Goal: Navigation & Orientation: Find specific page/section

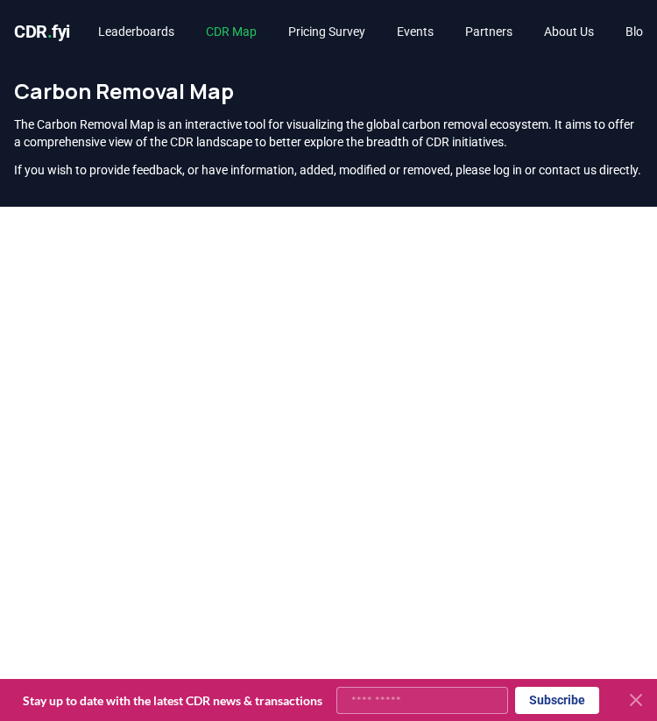
click at [245, 35] on link "CDR Map" at bounding box center [231, 32] width 79 height 32
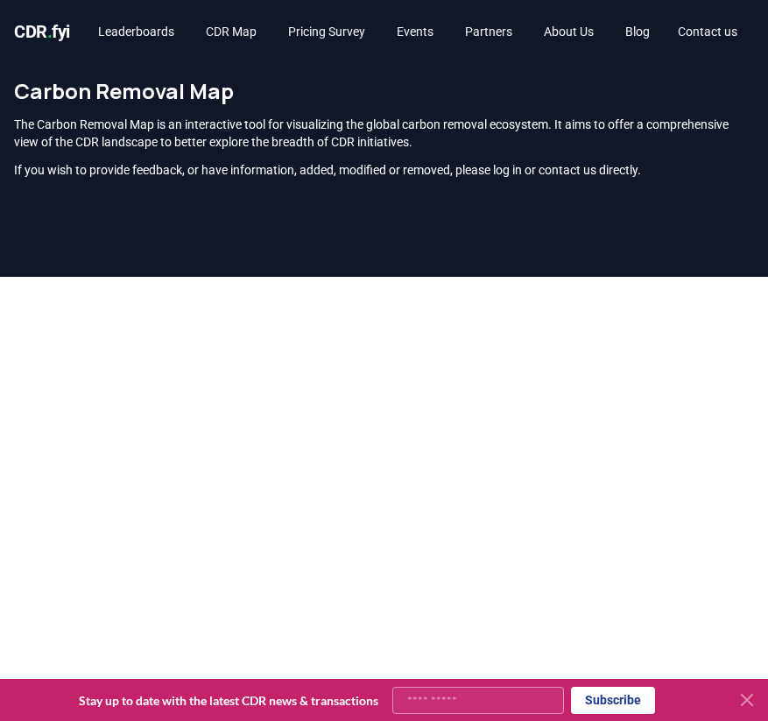
click at [45, 31] on span "CDR . fyi" at bounding box center [42, 31] width 56 height 21
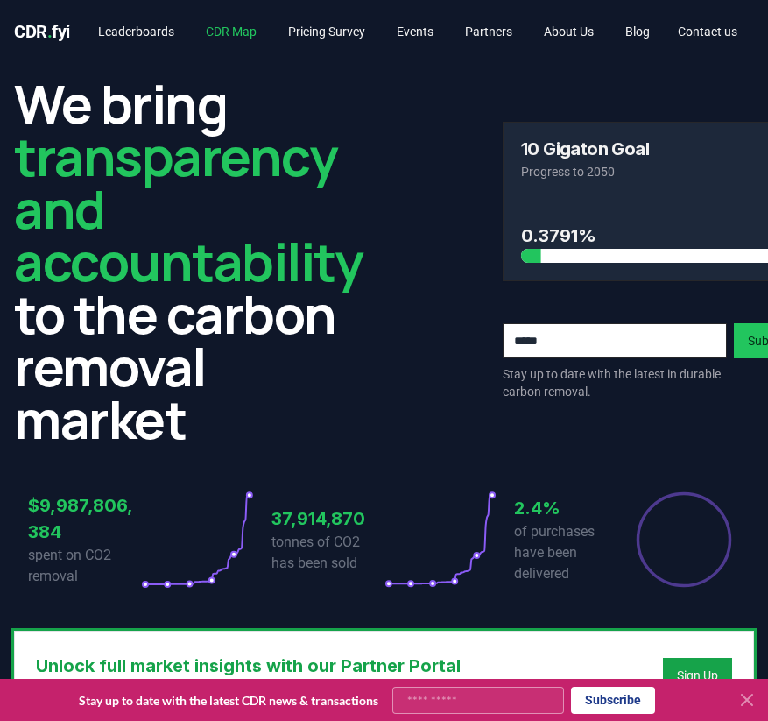
click at [233, 32] on link "CDR Map" at bounding box center [231, 32] width 79 height 32
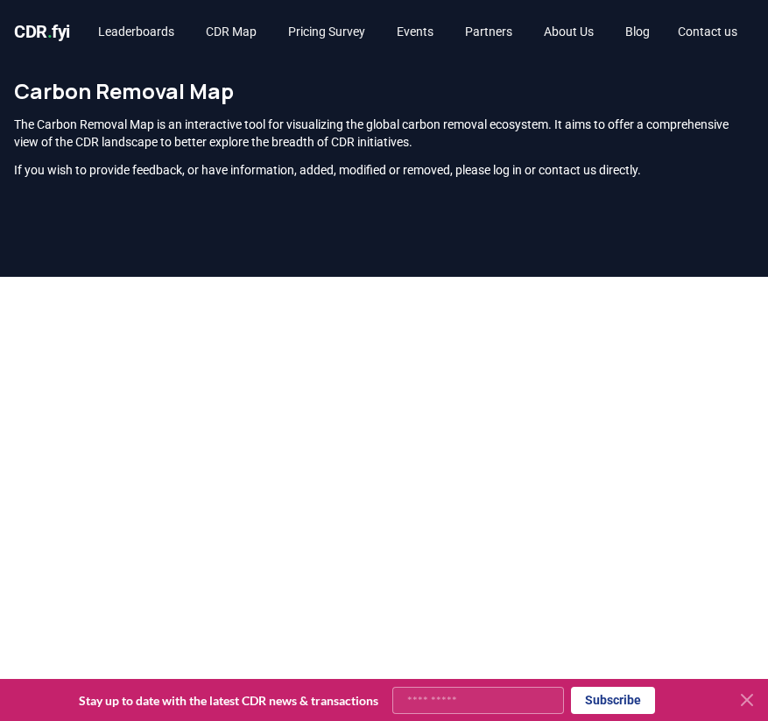
scroll to position [207, 0]
